Goal: Task Accomplishment & Management: Use online tool/utility

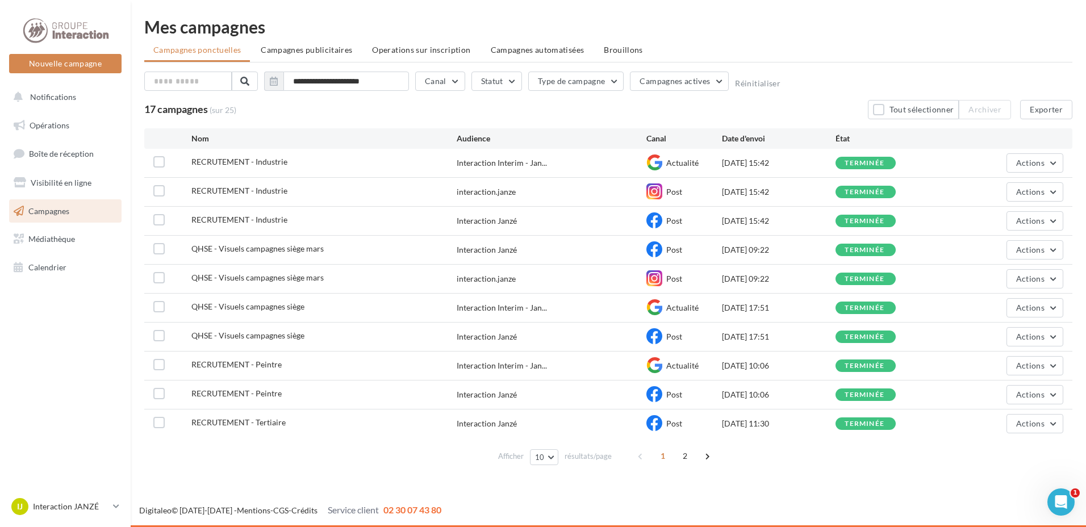
click at [924, 72] on div "**********" at bounding box center [608, 84] width 928 height 24
click at [918, 81] on div "**********" at bounding box center [608, 84] width 928 height 24
click at [689, 459] on span "2" at bounding box center [685, 456] width 18 height 18
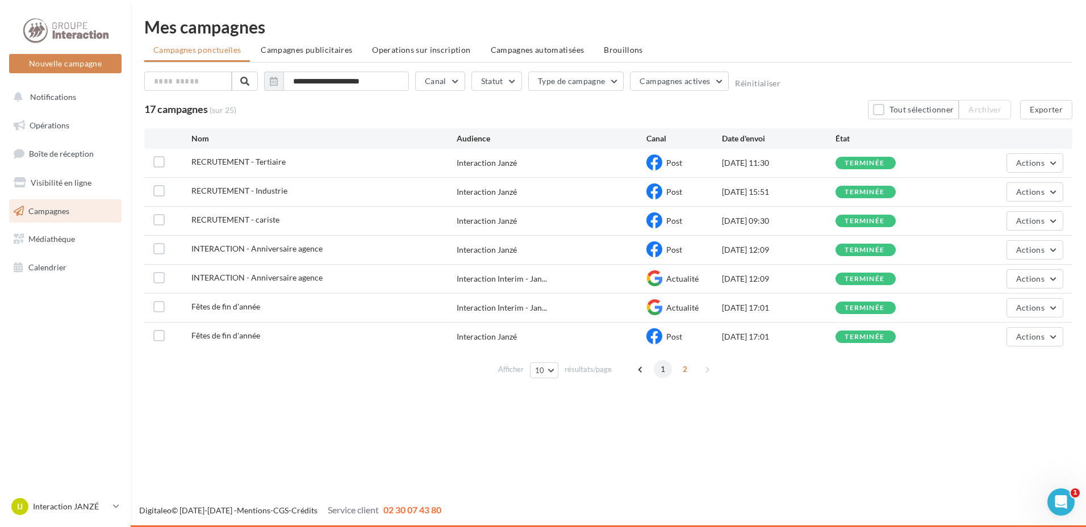
click at [661, 367] on span "1" at bounding box center [663, 369] width 18 height 18
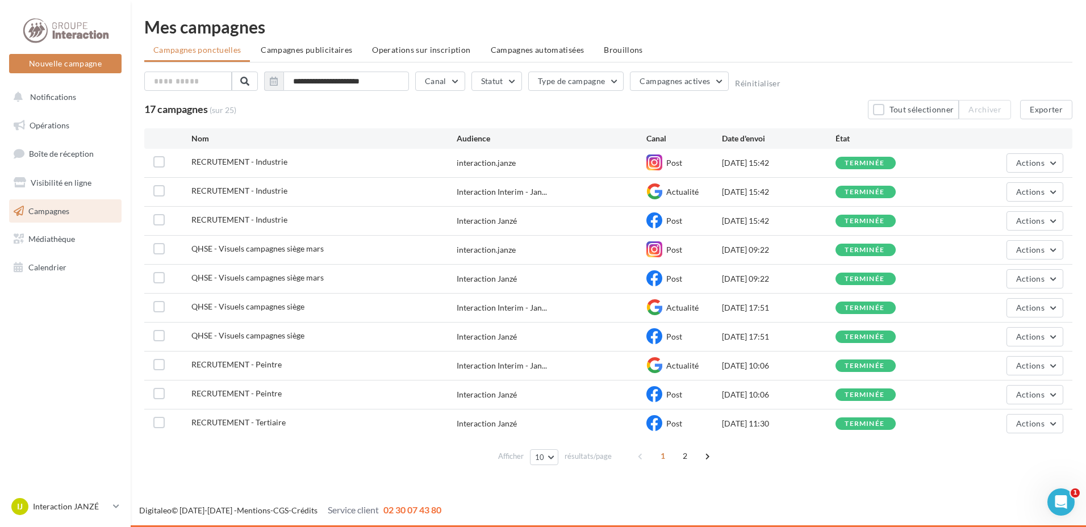
click at [59, 357] on nav "Nouvelle campagne Nouvelle campagne Notifications Opérations Boîte de réception…" at bounding box center [65, 263] width 131 height 527
click at [87, 69] on button "Nouvelle campagne" at bounding box center [65, 63] width 112 height 19
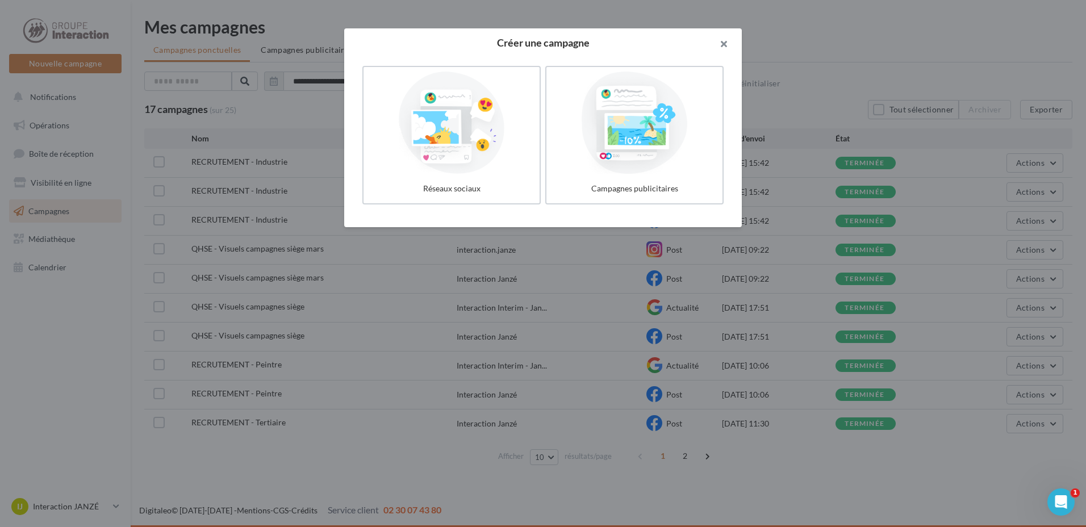
click at [730, 44] on button "button" at bounding box center [718, 45] width 45 height 34
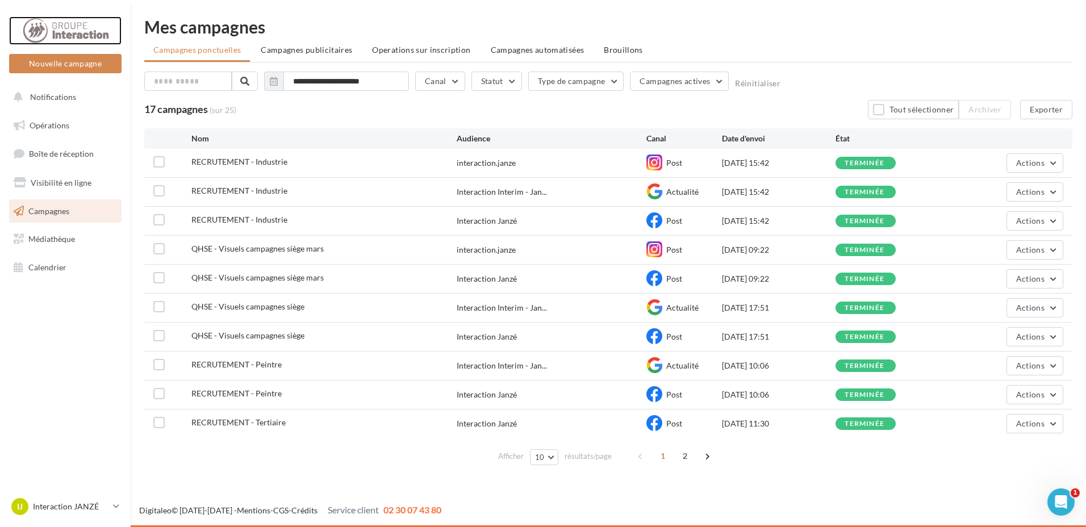
click at [86, 22] on div at bounding box center [65, 30] width 91 height 28
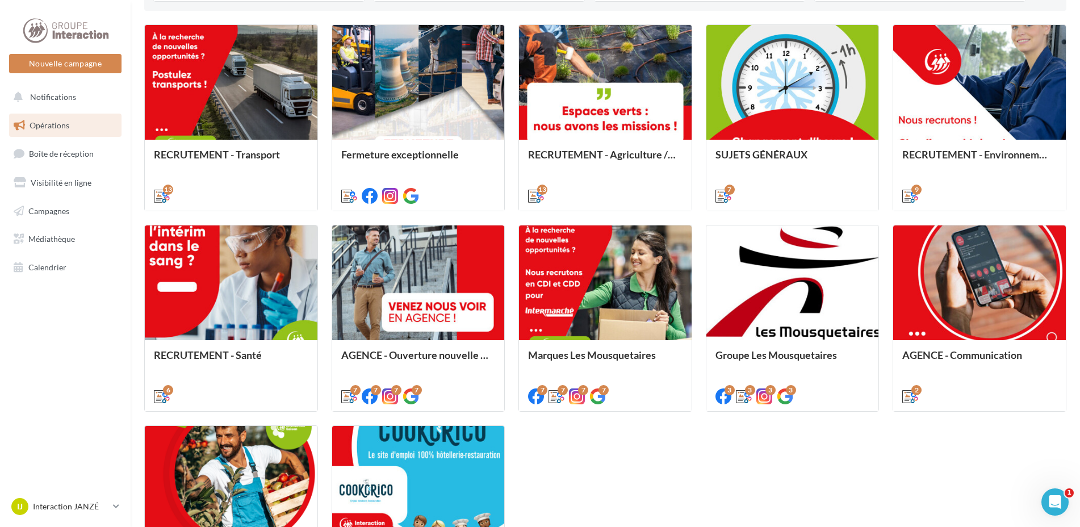
scroll to position [511, 0]
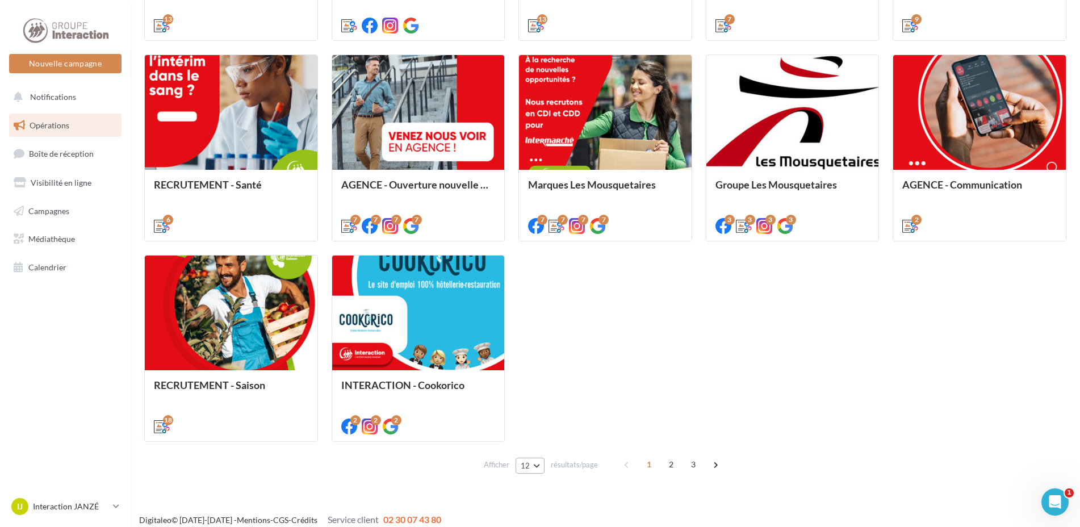
click at [530, 465] on span "12" at bounding box center [526, 465] width 10 height 9
click at [554, 447] on button "96" at bounding box center [556, 445] width 80 height 20
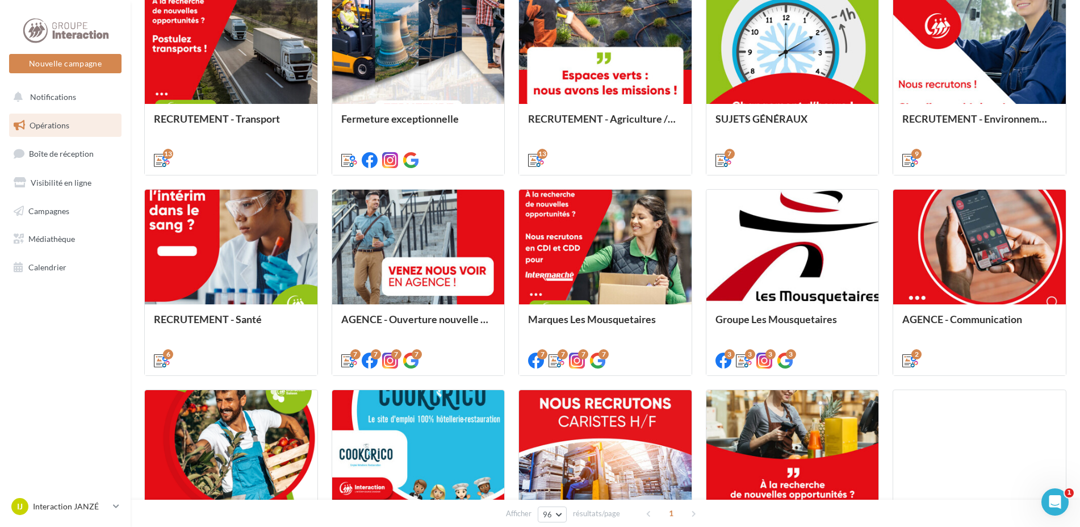
scroll to position [490, 0]
